Goal: Information Seeking & Learning: Find specific fact

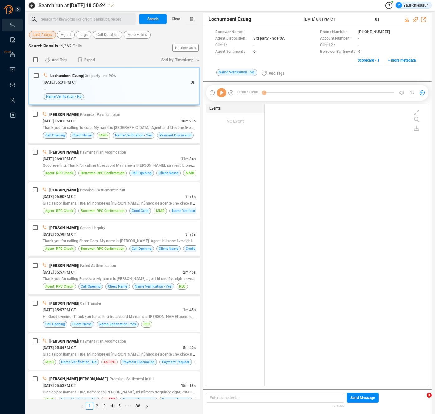
scroll to position [281, 160]
click at [42, 35] on span "Last 7 days" at bounding box center [42, 35] width 19 height 8
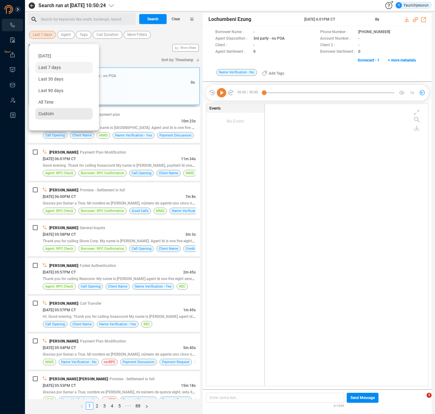
click at [50, 113] on span "Custom" at bounding box center [45, 113] width 15 height 5
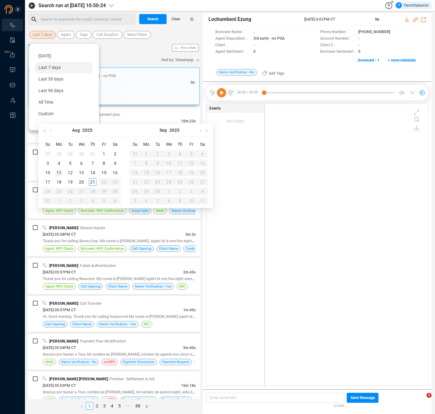
type input "[DATE]"
click at [56, 173] on div "11" at bounding box center [58, 172] width 7 height 7
type input "[DATE]"
click at [112, 174] on div "16" at bounding box center [114, 172] width 7 height 7
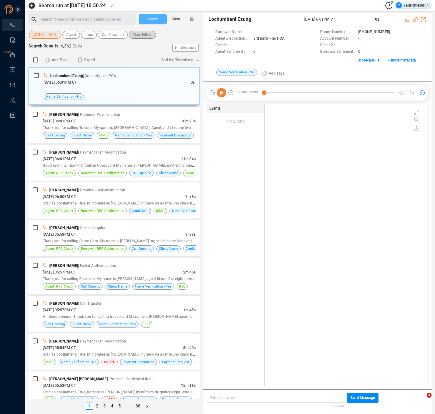
drag, startPoint x: 149, startPoint y: 19, endPoint x: 142, endPoint y: 35, distance: 17.9
click at [149, 19] on span "Search" at bounding box center [152, 19] width 11 height 10
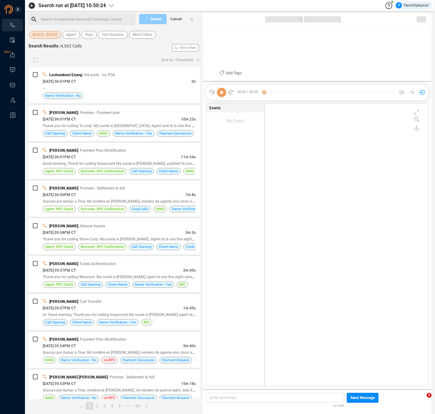
scroll to position [281, 160]
click at [171, 21] on span "Cancel" at bounding box center [175, 19] width 11 height 10
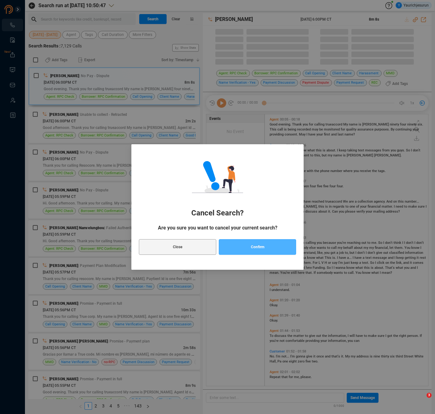
click at [231, 247] on button "Confirm" at bounding box center [257, 247] width 77 height 16
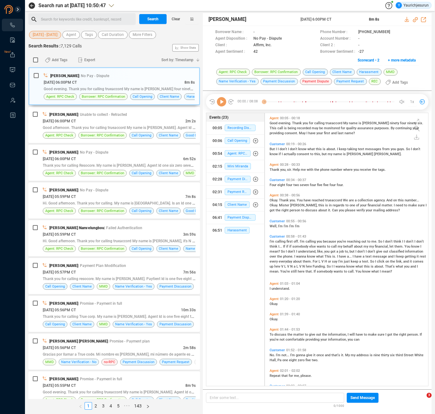
scroll to position [271, 160]
click at [151, 37] on span "More Filters" at bounding box center [143, 35] width 20 height 8
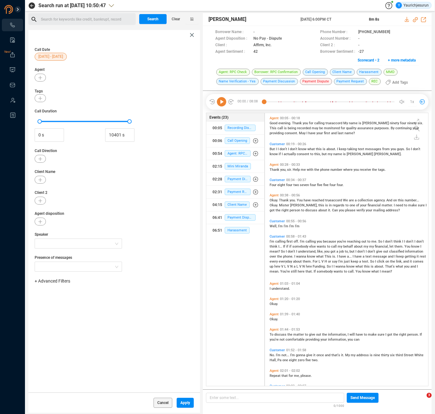
click at [63, 281] on span "+ Advanced Filters" at bounding box center [53, 280] width 36 height 5
click at [68, 331] on span "Phone Number" at bounding box center [55, 332] width 29 height 5
click at [102, 303] on div "Enter a comma separated list ﻿" at bounding box center [97, 300] width 119 height 13
click at [186, 400] on span "Apply" at bounding box center [185, 403] width 10 height 10
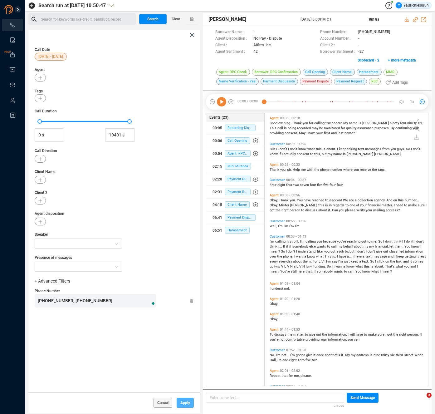
scroll to position [0, 0]
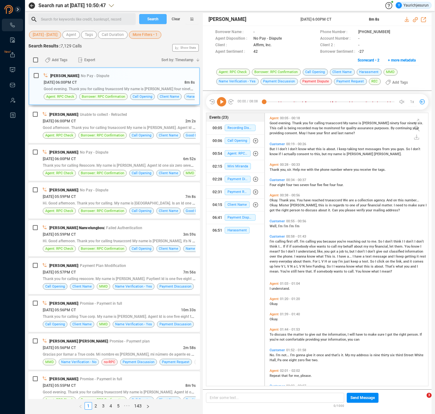
click at [148, 20] on span "Search" at bounding box center [152, 19] width 11 height 10
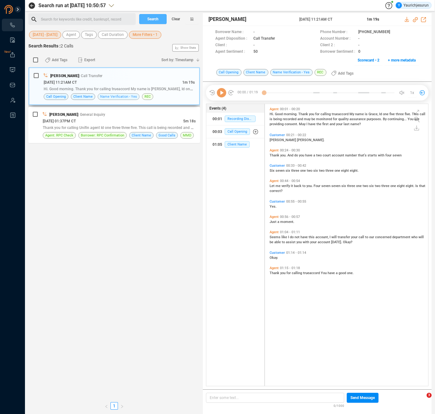
scroll to position [281, 160]
click at [108, 110] on div "[PERSON_NAME] | General Inquiry [DATE] 01:37PM CT 5m 18s Thank you for calling …" at bounding box center [114, 125] width 172 height 36
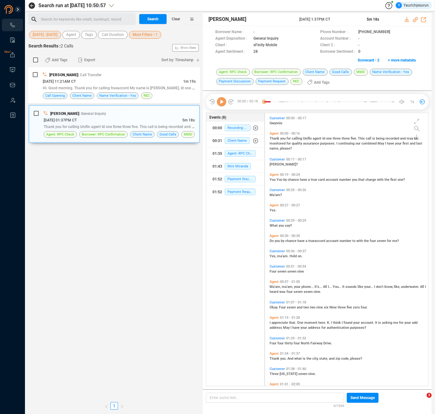
scroll to position [271, 160]
click at [409, 21] on icon at bounding box center [407, 19] width 5 height 5
click at [95, 82] on div "[DATE] 11:21AM CT" at bounding box center [113, 81] width 140 height 7
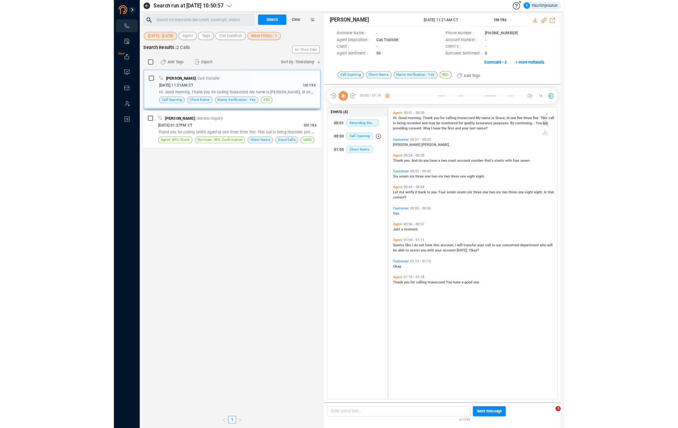
scroll to position [281, 160]
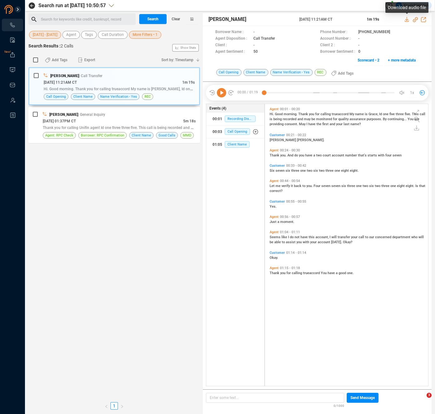
click at [408, 19] on icon at bounding box center [407, 19] width 5 height 5
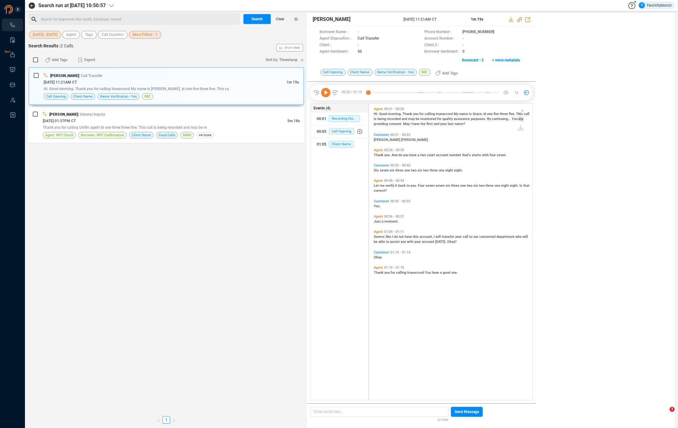
scroll to position [295, 261]
